Goal: Navigation & Orientation: Find specific page/section

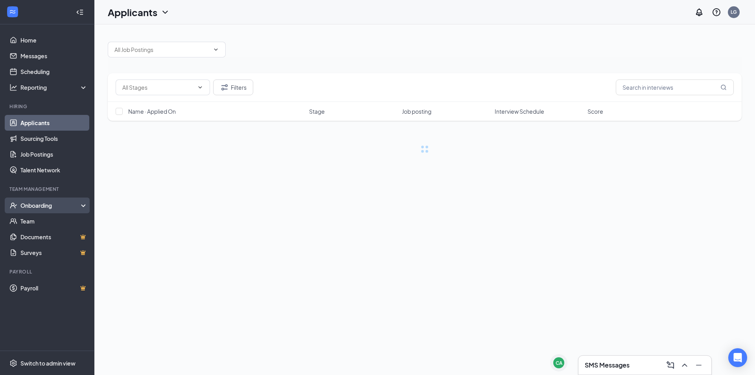
click at [42, 205] on div "Onboarding" at bounding box center [50, 205] width 61 height 8
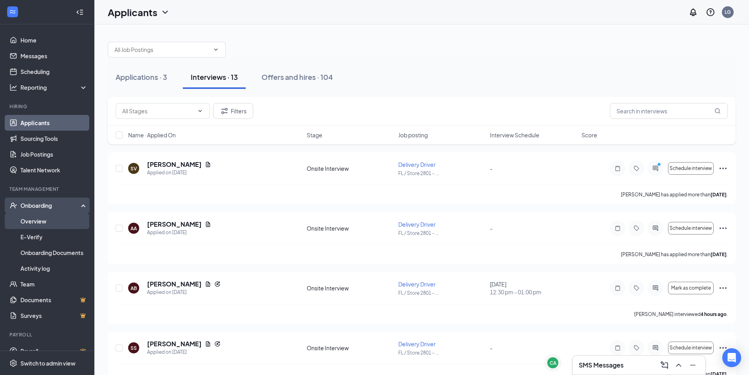
click at [42, 221] on link "Overview" at bounding box center [53, 221] width 67 height 16
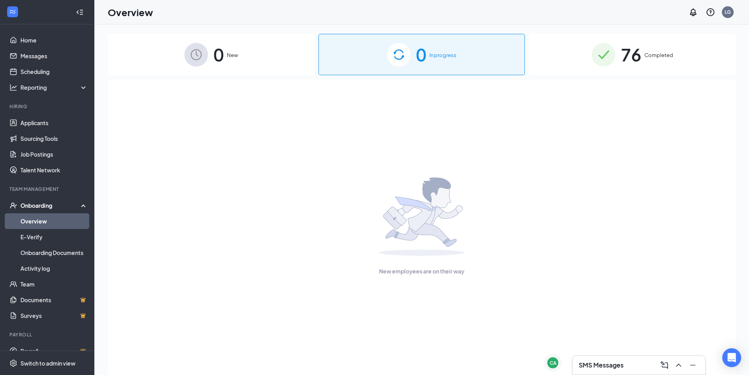
click at [31, 219] on link "Overview" at bounding box center [53, 221] width 67 height 16
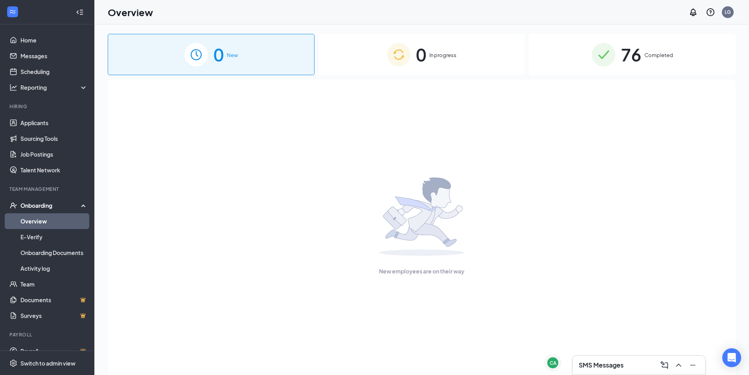
click at [31, 224] on link "Overview" at bounding box center [53, 221] width 67 height 16
click at [30, 220] on link "Overview" at bounding box center [53, 221] width 67 height 16
click at [44, 219] on link "Overview" at bounding box center [53, 221] width 67 height 16
click at [54, 120] on link "Applicants" at bounding box center [53, 123] width 67 height 16
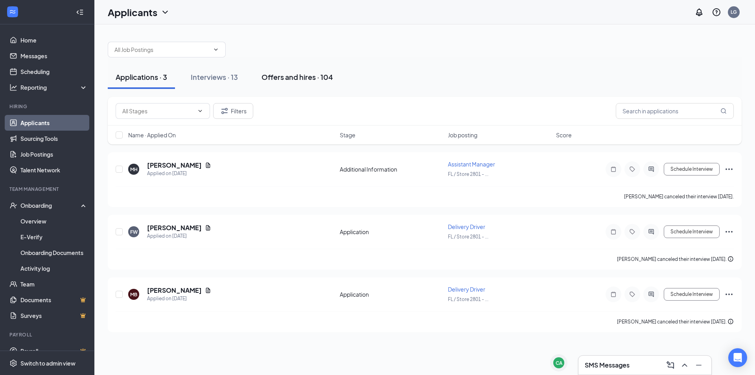
click at [306, 79] on div "Offers and hires · 104" at bounding box center [297, 77] width 72 height 10
